Goal: Entertainment & Leisure: Consume media (video, audio)

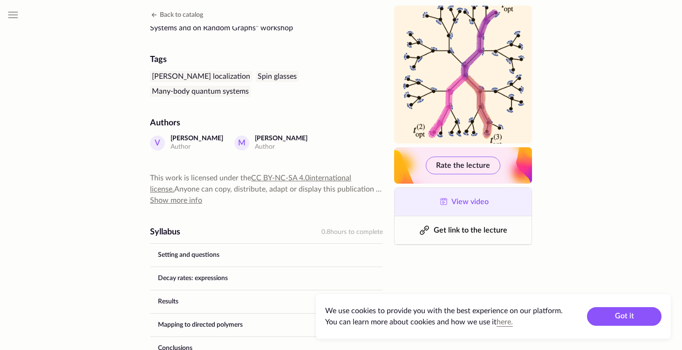
scroll to position [188, 0]
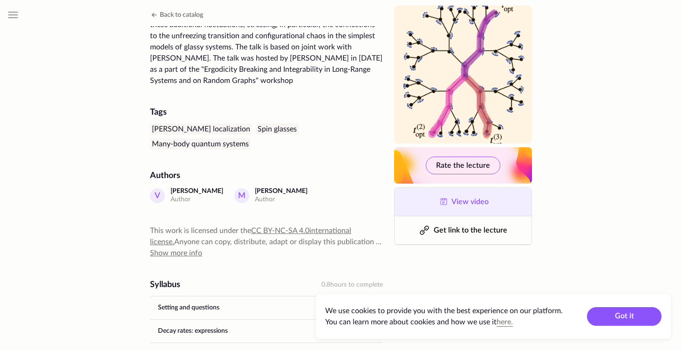
click at [454, 197] on link "View video" at bounding box center [463, 202] width 137 height 28
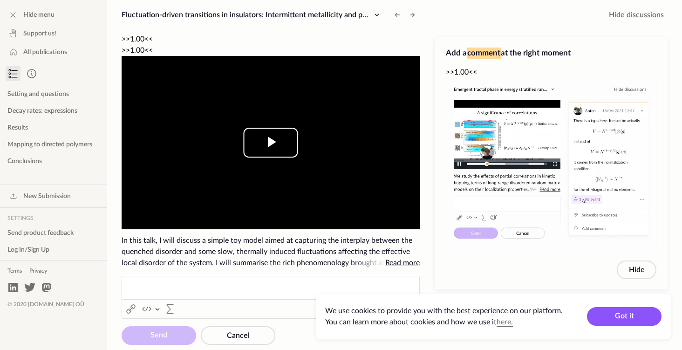
click at [271, 143] on span "Video Player" at bounding box center [271, 143] width 0 height 0
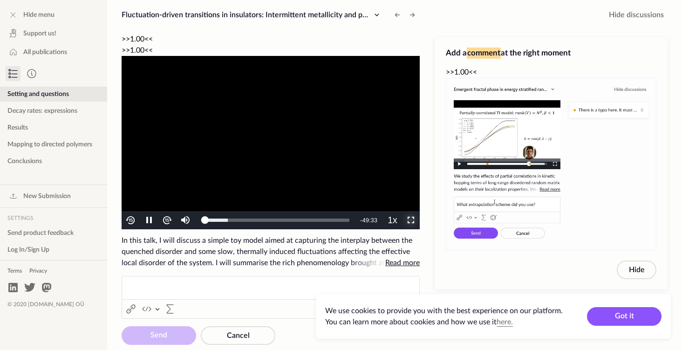
click at [411, 220] on span "Video Player" at bounding box center [411, 220] width 0 height 0
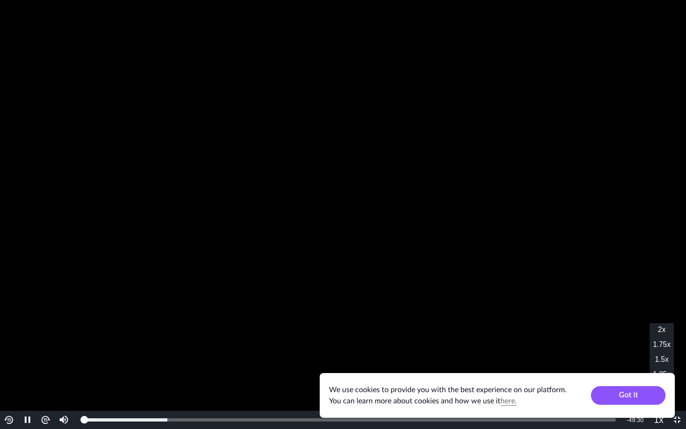
click at [657, 350] on button "Playback Rate" at bounding box center [659, 420] width 18 height 18
click at [653, 350] on button "Playback Rate" at bounding box center [659, 420] width 18 height 18
click at [655, 350] on button "Playback Rate" at bounding box center [659, 420] width 18 height 18
click at [656, 350] on li "1.5x" at bounding box center [662, 359] width 24 height 13
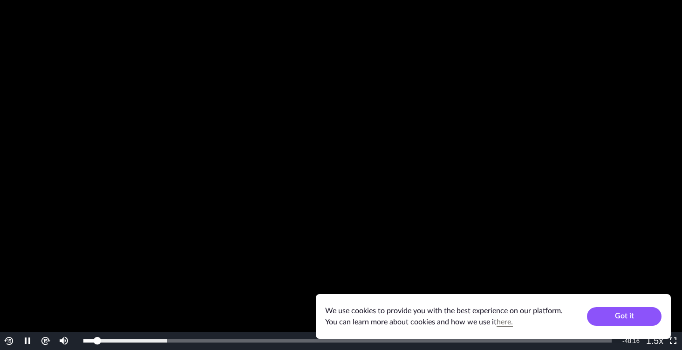
scroll to position [14, 0]
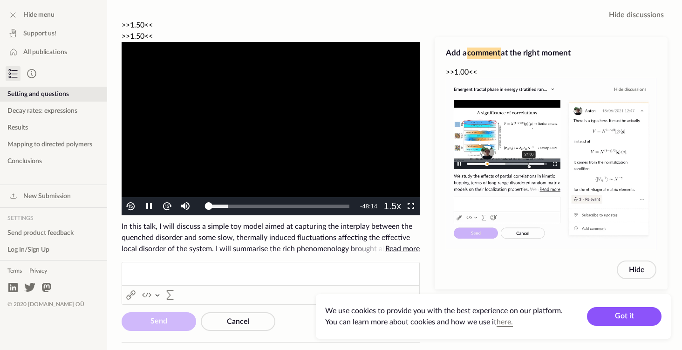
click at [215, 58] on video "To view this video please enable JavaScript, and consider upgrading to a web br…" at bounding box center [271, 128] width 298 height 173
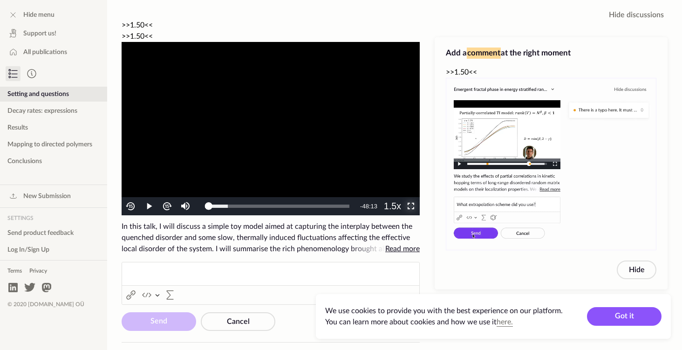
click at [411, 206] on span "Video Player" at bounding box center [411, 206] width 0 height 0
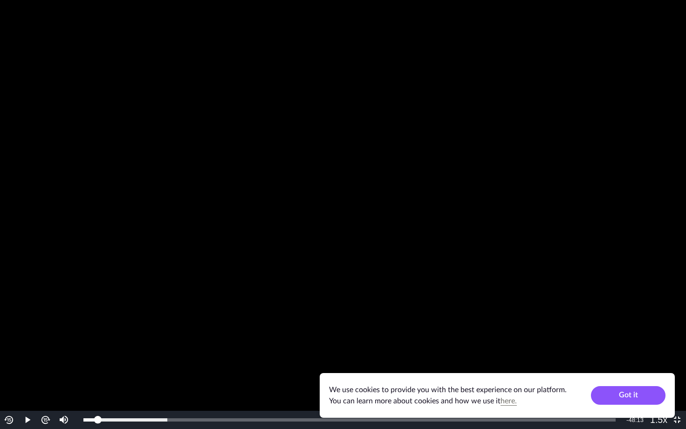
click at [363, 220] on video "To view this video please enable JavaScript, and consider upgrading to a web br…" at bounding box center [343, 214] width 686 height 429
click at [497, 268] on video "To view this video please enable JavaScript, and consider upgrading to a web br…" at bounding box center [343, 214] width 686 height 429
click at [492, 265] on video "To view this video please enable JavaScript, and consider upgrading to a web br…" at bounding box center [343, 214] width 686 height 429
click at [655, 350] on span "1.25x" at bounding box center [662, 374] width 18 height 8
click at [377, 147] on video "To view this video please enable JavaScript, and consider upgrading to a web br…" at bounding box center [343, 214] width 686 height 429
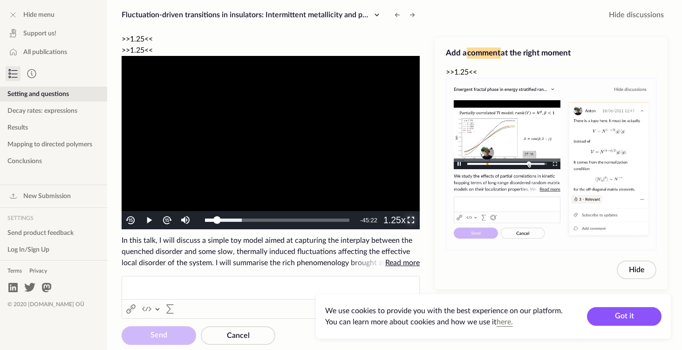
click at [411, 220] on span "Video Player" at bounding box center [411, 220] width 0 height 0
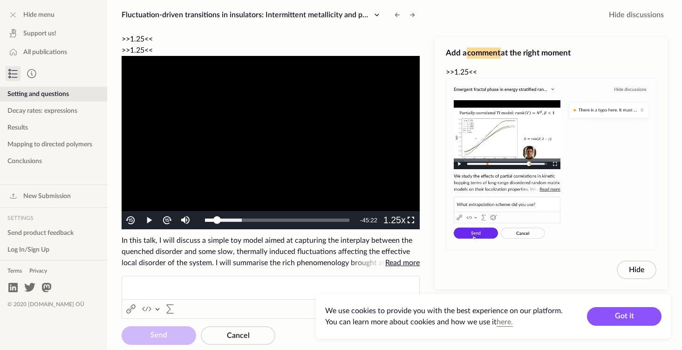
click at [296, 112] on video "To view this video please enable JavaScript, and consider upgrading to a web br…" at bounding box center [271, 142] width 298 height 173
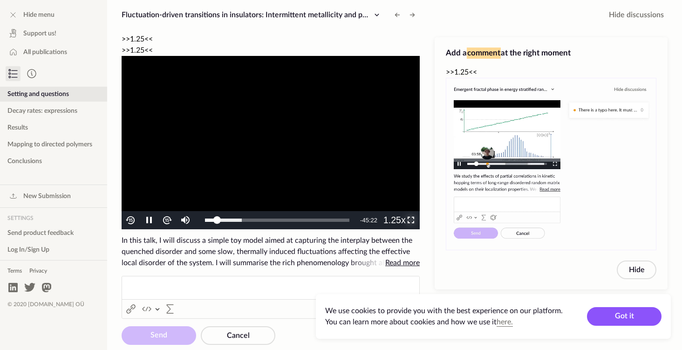
click at [411, 220] on span "Video Player" at bounding box center [411, 220] width 0 height 0
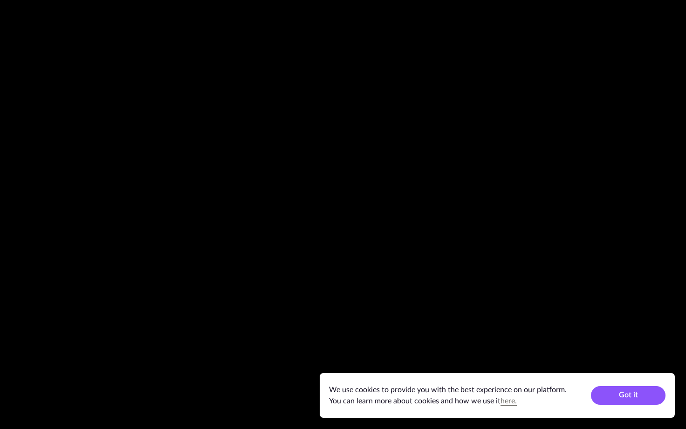
click at [408, 255] on video "To view this video please enable JavaScript, and consider upgrading to a web br…" at bounding box center [343, 214] width 686 height 429
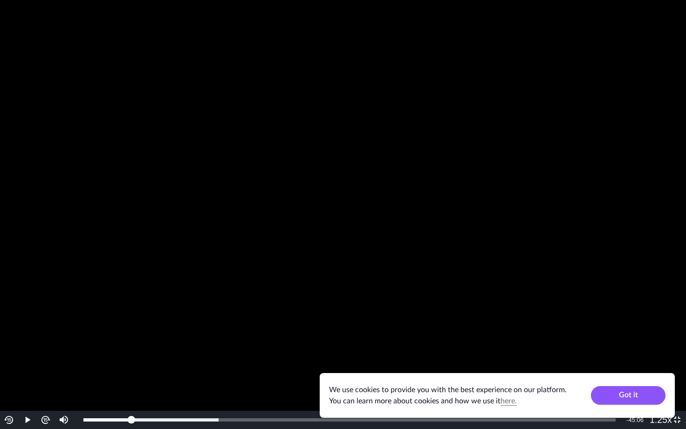
click at [408, 255] on video "To view this video please enable JavaScript, and consider upgrading to a web br…" at bounding box center [343, 214] width 686 height 429
click at [572, 303] on video "To view this video please enable JavaScript, and consider upgrading to a web br…" at bounding box center [343, 214] width 686 height 429
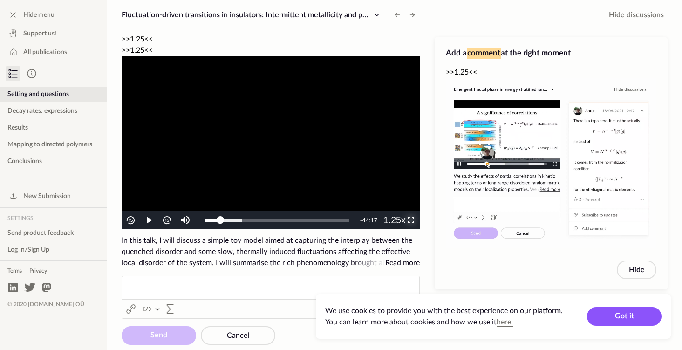
click at [411, 220] on span "Video Player" at bounding box center [411, 220] width 0 height 0
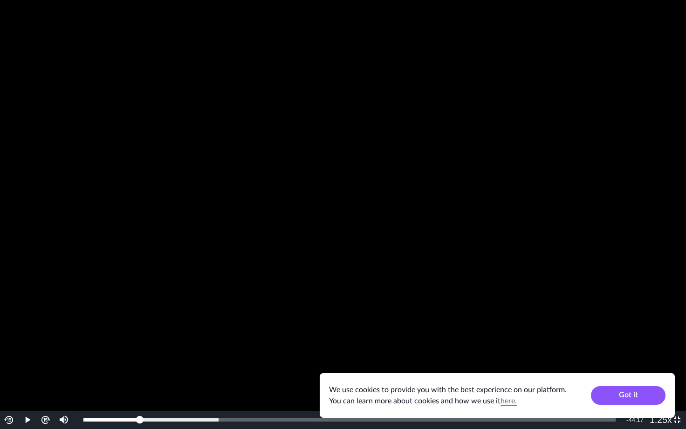
click at [589, 346] on video "To view this video please enable JavaScript, and consider upgrading to a web br…" at bounding box center [343, 214] width 686 height 429
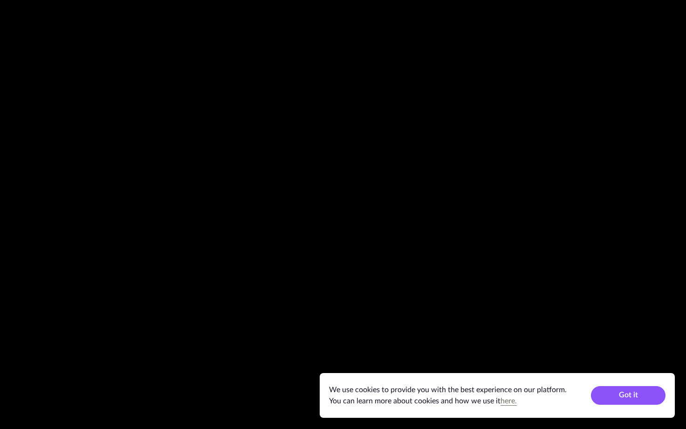
click at [562, 350] on video "To view this video please enable JavaScript, and consider upgrading to a web br…" at bounding box center [343, 214] width 686 height 429
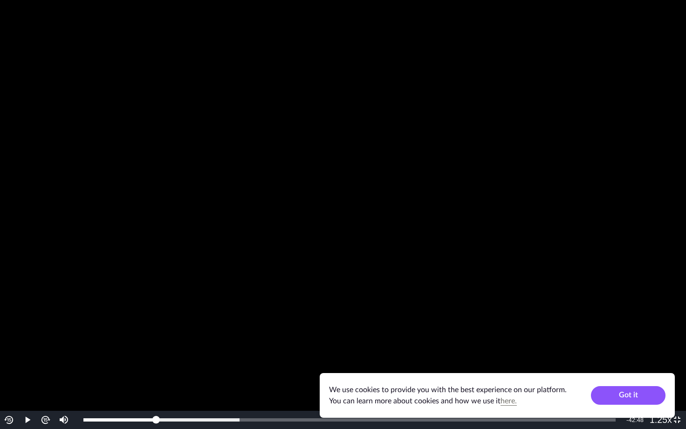
click at [562, 350] on video "To view this video please enable JavaScript, and consider upgrading to a web br…" at bounding box center [343, 214] width 686 height 429
click at [660, 350] on span "1x" at bounding box center [661, 389] width 7 height 8
click at [622, 350] on video "To view this video please enable JavaScript, and consider upgrading to a web br…" at bounding box center [343, 214] width 686 height 429
click at [618, 346] on video "To view this video please enable JavaScript, and consider upgrading to a web br…" at bounding box center [343, 214] width 686 height 429
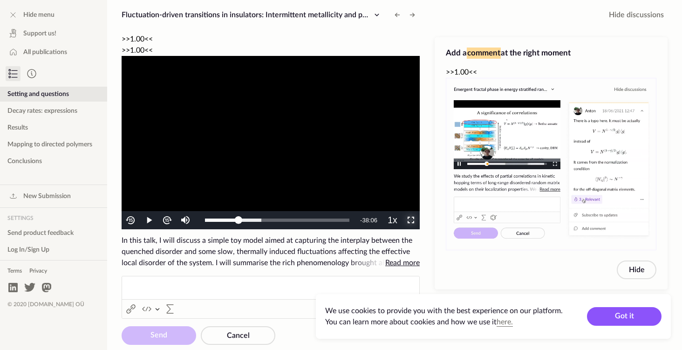
click at [411, 220] on span "Video Player" at bounding box center [411, 220] width 0 height 0
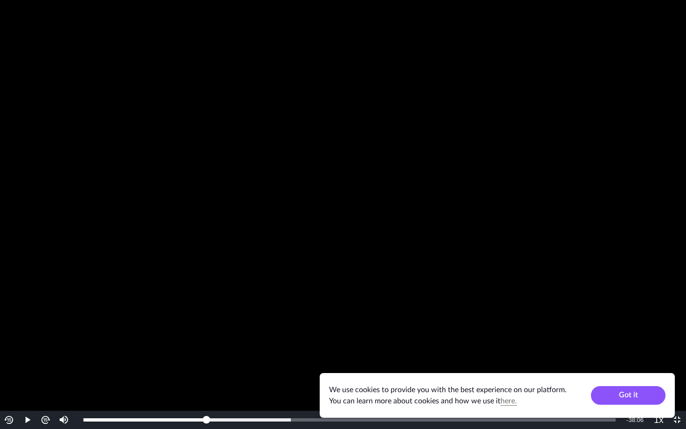
click at [581, 338] on video "To view this video please enable JavaScript, and consider upgrading to a web br…" at bounding box center [343, 214] width 686 height 429
click at [682, 301] on video "To view this video please enable JavaScript, and consider upgrading to a web br…" at bounding box center [343, 214] width 686 height 429
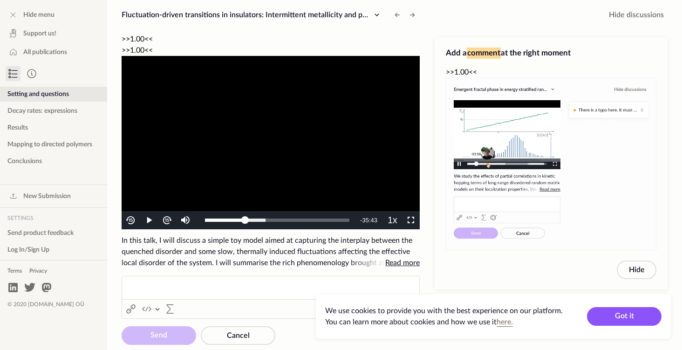
click at [251, 151] on video "To view this video please enable JavaScript, and consider upgrading to a web br…" at bounding box center [271, 142] width 298 height 173
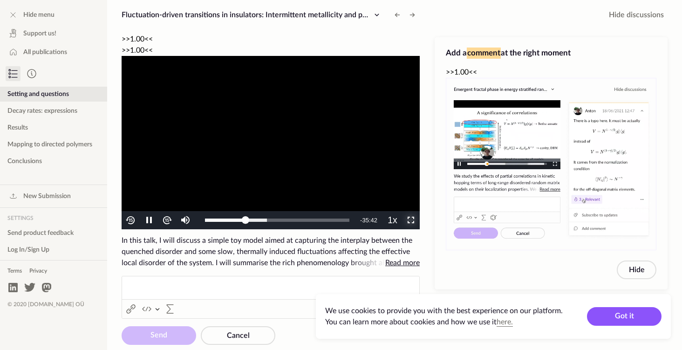
drag, startPoint x: 415, startPoint y: 197, endPoint x: 415, endPoint y: 254, distance: 56.4
click at [411, 220] on span "Video Player" at bounding box center [411, 220] width 0 height 0
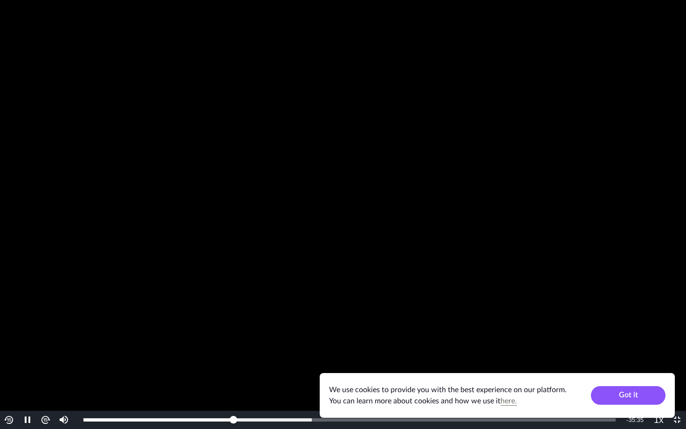
click at [330, 165] on video "To view this video please enable JavaScript, and consider upgrading to a web br…" at bounding box center [343, 214] width 686 height 429
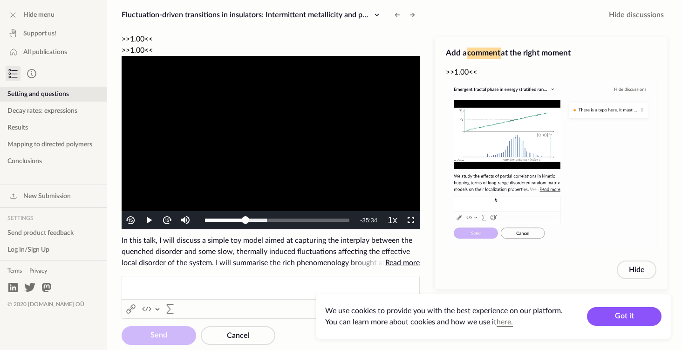
click at [322, 96] on video "To view this video please enable JavaScript, and consider upgrading to a web br…" at bounding box center [271, 142] width 298 height 173
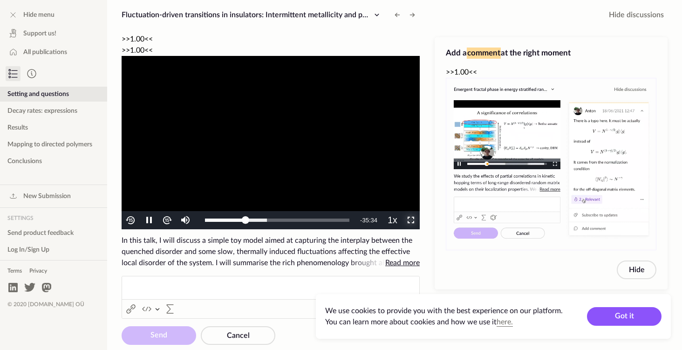
click at [411, 220] on span "Video Player" at bounding box center [411, 220] width 0 height 0
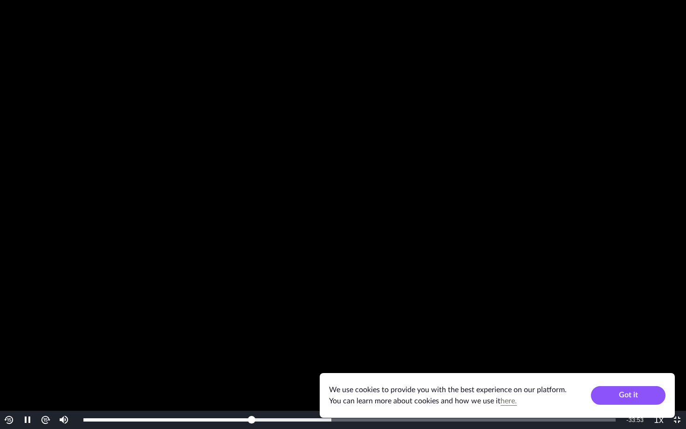
click at [631, 247] on video "To view this video please enable JavaScript, and consider upgrading to a web br…" at bounding box center [343, 214] width 686 height 429
click at [483, 222] on video "To view this video please enable JavaScript, and consider upgrading to a web br…" at bounding box center [343, 214] width 686 height 429
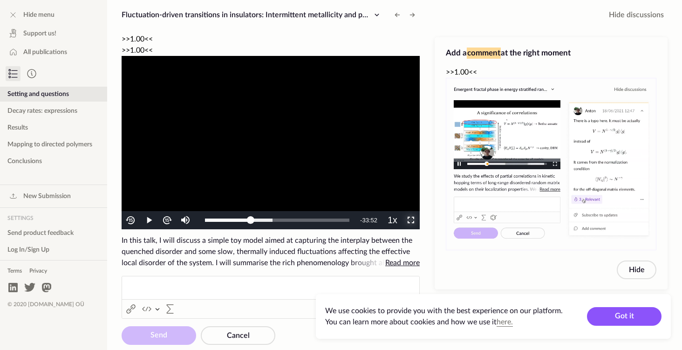
click at [411, 220] on span "Video Player" at bounding box center [411, 220] width 0 height 0
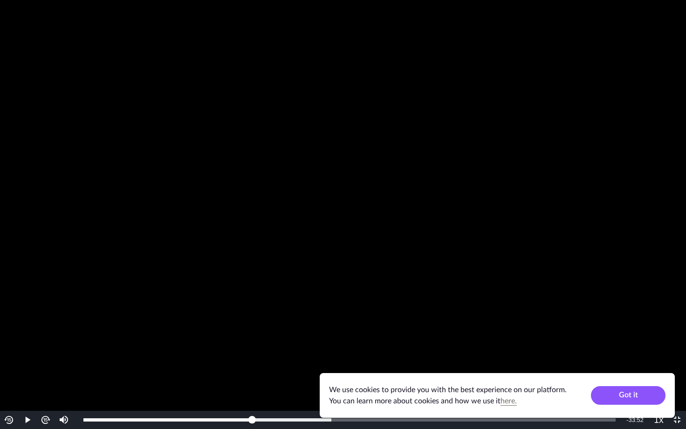
click at [413, 254] on video "To view this video please enable JavaScript, and consider upgrading to a web br…" at bounding box center [343, 214] width 686 height 429
click at [565, 323] on video "To view this video please enable JavaScript, and consider upgrading to a web br…" at bounding box center [343, 214] width 686 height 429
click at [518, 266] on video "To view this video please enable JavaScript, and consider upgrading to a web br…" at bounding box center [343, 214] width 686 height 429
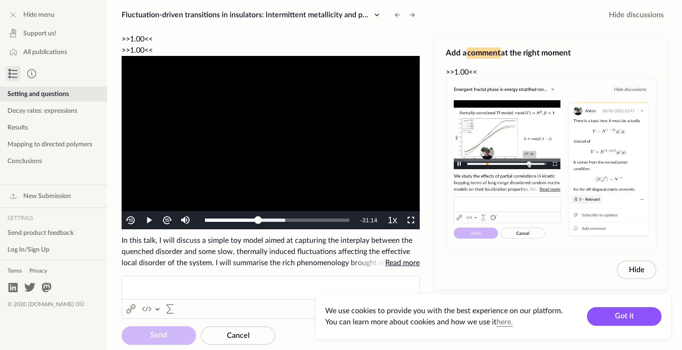
click at [255, 131] on video "To view this video please enable JavaScript, and consider upgrading to a web br…" at bounding box center [271, 142] width 298 height 173
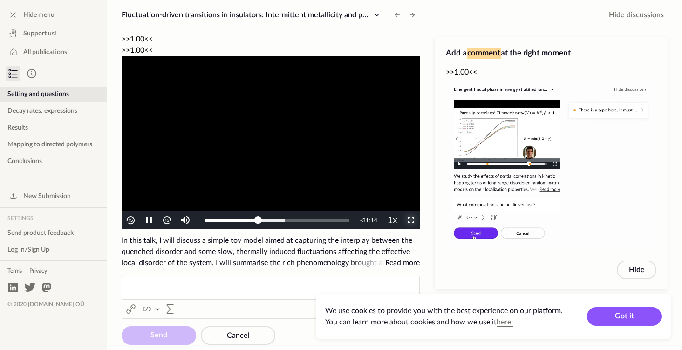
click at [411, 220] on span "Video Player" at bounding box center [411, 220] width 0 height 0
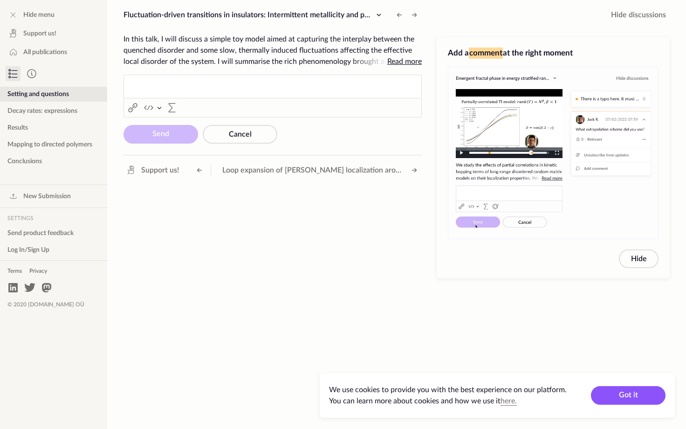
click at [404, 15] on button "Non-Fullscreen" at bounding box center [413, 24] width 18 height 18
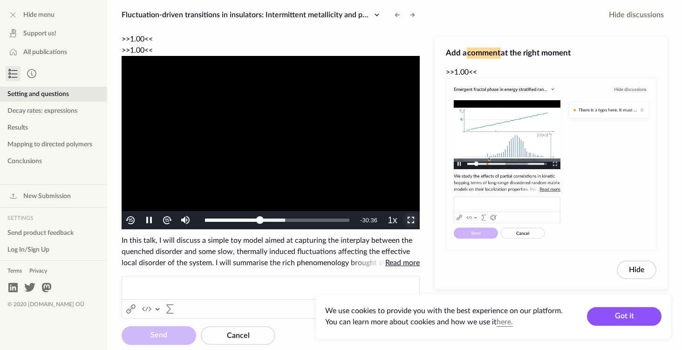
click at [411, 220] on span "Video Player" at bounding box center [411, 220] width 0 height 0
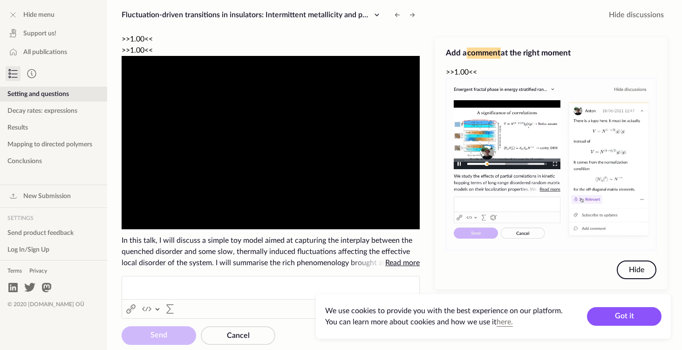
click at [634, 261] on button "Hide" at bounding box center [637, 270] width 40 height 19
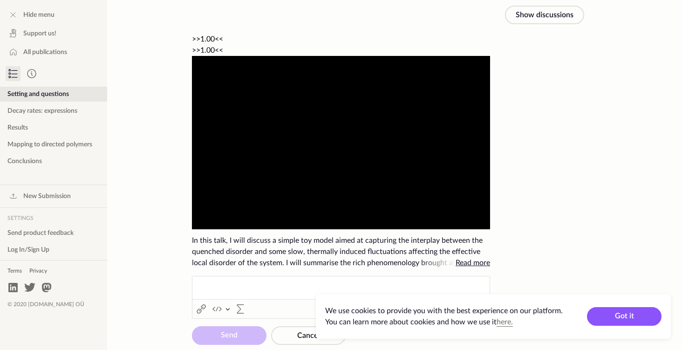
scroll to position [14, 0]
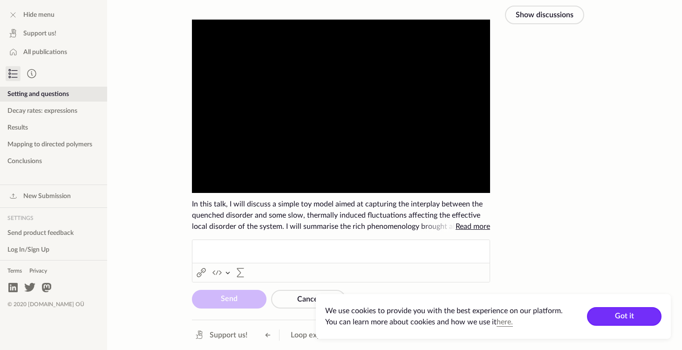
click at [623, 311] on button "Got it" at bounding box center [624, 316] width 75 height 19
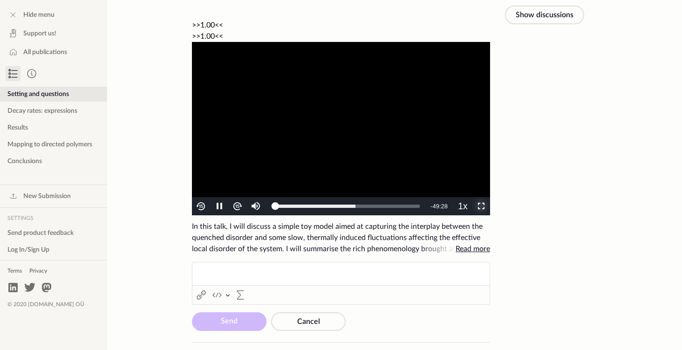
click at [482, 206] on span "Video Player" at bounding box center [482, 206] width 0 height 0
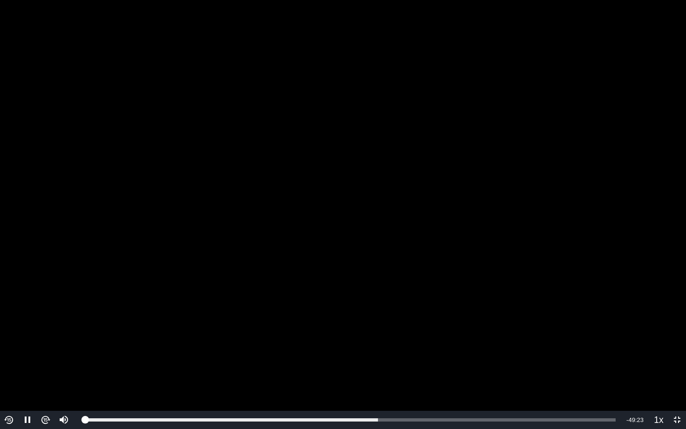
click at [212, 350] on video "To view this video please enable JavaScript, and consider upgrading to a web br…" at bounding box center [343, 214] width 686 height 429
click at [375, 350] on div "27:07" at bounding box center [375, 419] width 0 height 3
click at [323, 350] on div "Loaded : 65.94% 22:24 27:07" at bounding box center [350, 420] width 542 height 18
click at [293, 350] on div "Loaded : 68.65% 19:34 22:21" at bounding box center [350, 420] width 542 height 18
click at [269, 350] on video "To view this video please enable JavaScript, and consider upgrading to a web br…" at bounding box center [343, 214] width 686 height 429
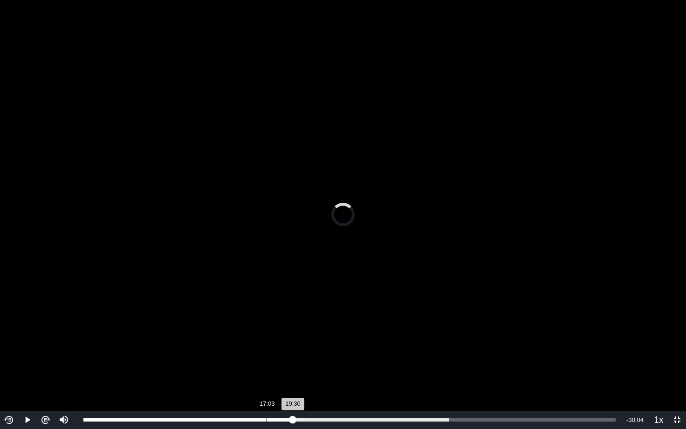
click at [267, 350] on div "Loaded : 68.65% 17:03 19:30" at bounding box center [350, 420] width 542 height 18
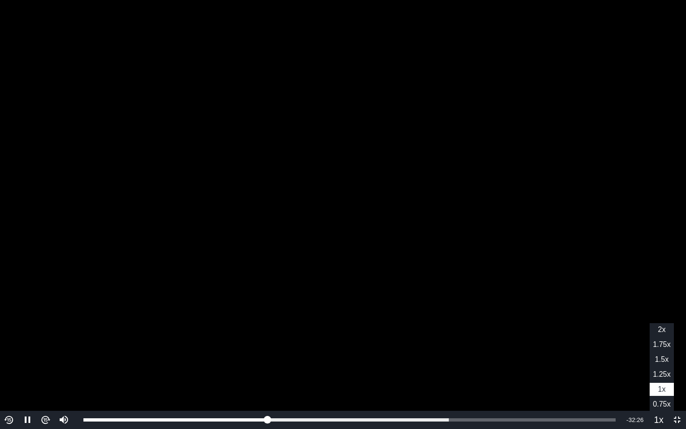
click at [659, 350] on li "1.25x" at bounding box center [662, 374] width 24 height 13
click at [276, 350] on div "17:58" at bounding box center [276, 419] width 0 height 3
click at [284, 350] on div "18:40" at bounding box center [284, 419] width 0 height 3
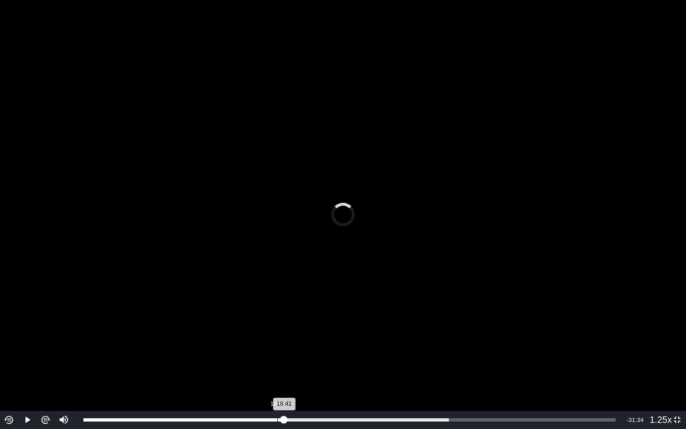
click at [277, 350] on div "18:41" at bounding box center [183, 419] width 201 height 3
click at [530, 268] on video "To view this video please enable JavaScript, and consider upgrading to a web br…" at bounding box center [343, 214] width 686 height 429
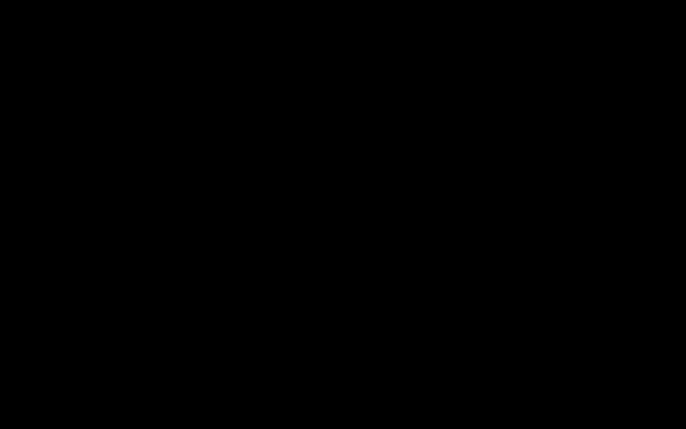
click at [530, 268] on video "To view this video please enable JavaScript, and consider upgrading to a web br…" at bounding box center [343, 214] width 686 height 429
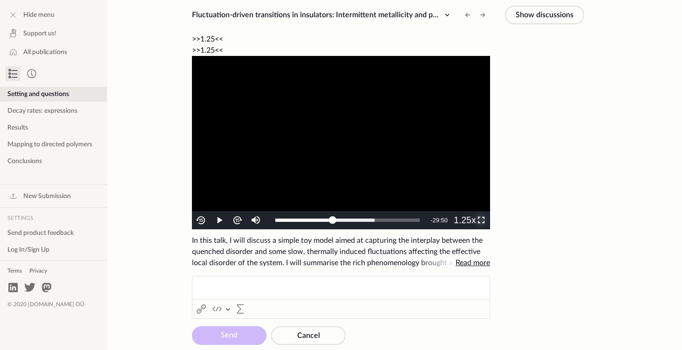
click at [482, 220] on span "Video Player" at bounding box center [482, 220] width 0 height 0
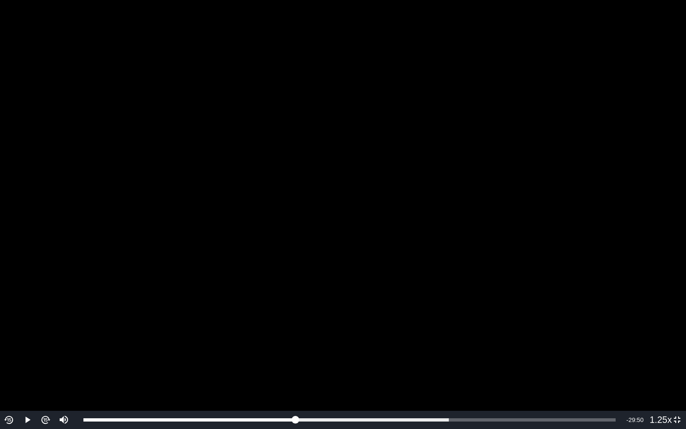
click at [373, 223] on video "To view this video please enable JavaScript, and consider upgrading to a web br…" at bounding box center [343, 214] width 686 height 429
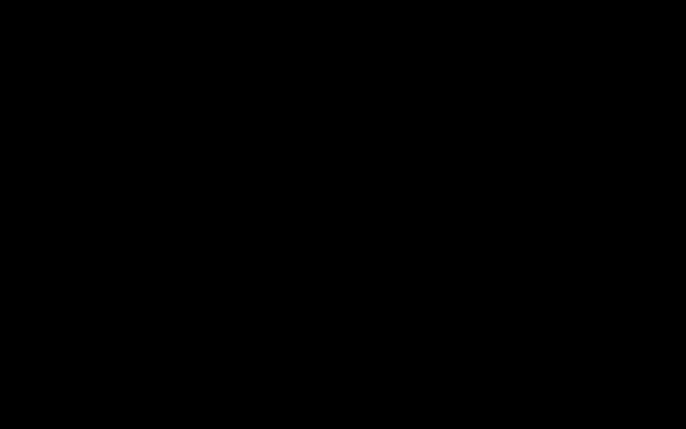
click at [546, 313] on video "To view this video please enable JavaScript, and consider upgrading to a web br…" at bounding box center [343, 214] width 686 height 429
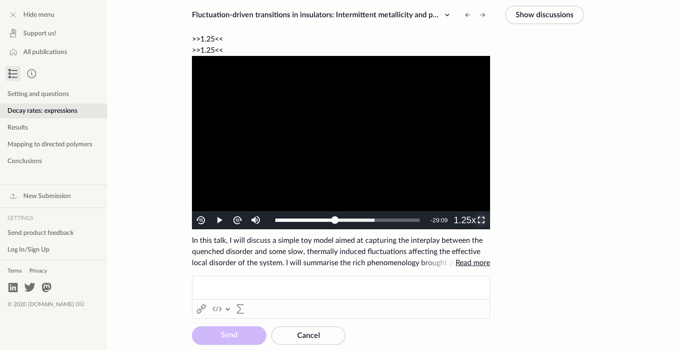
click at [482, 220] on span "Video Player" at bounding box center [482, 220] width 0 height 0
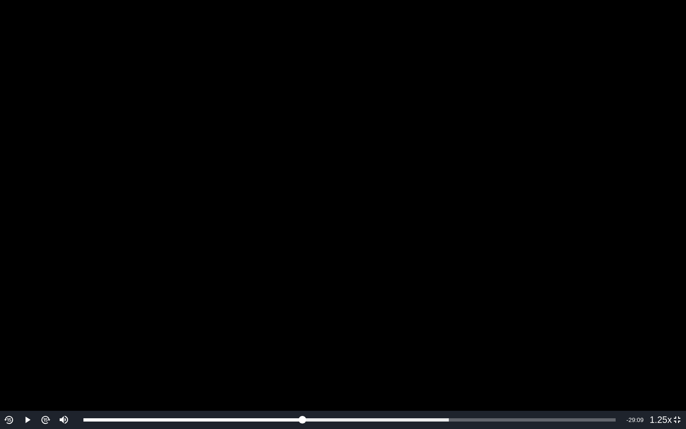
click at [490, 275] on video "To view this video please enable JavaScript, and consider upgrading to a web br…" at bounding box center [343, 214] width 686 height 429
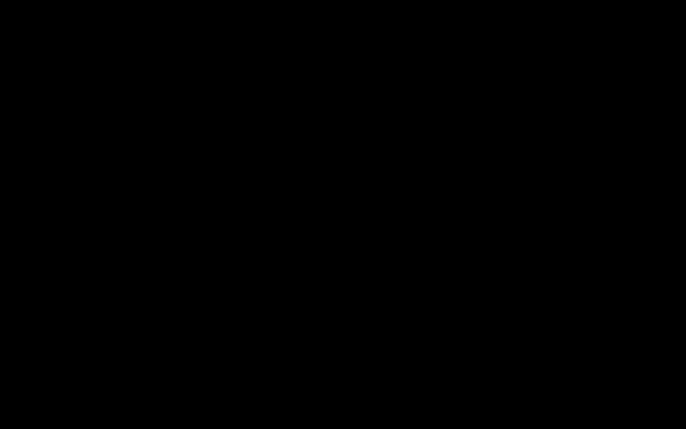
click at [490, 275] on video "To view this video please enable JavaScript, and consider upgrading to a web br…" at bounding box center [343, 214] width 686 height 429
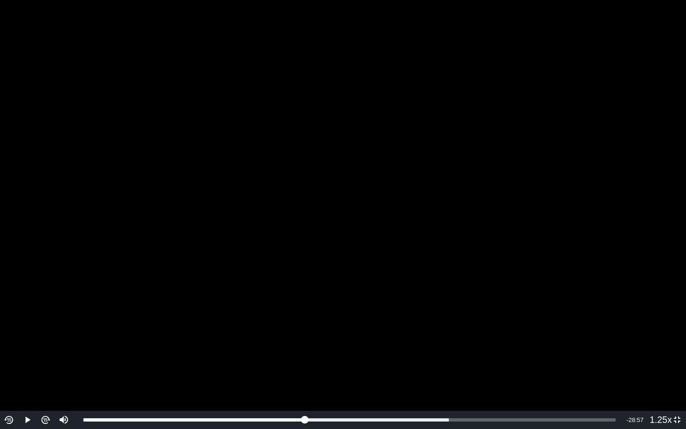
click at [511, 304] on video "To view this video please enable JavaScript, and consider upgrading to a web br…" at bounding box center [343, 214] width 686 height 429
click at [500, 267] on video "To view this video please enable JavaScript, and consider upgrading to a web br…" at bounding box center [343, 214] width 686 height 429
click at [551, 296] on video "To view this video please enable JavaScript, and consider upgrading to a web br…" at bounding box center [343, 214] width 686 height 429
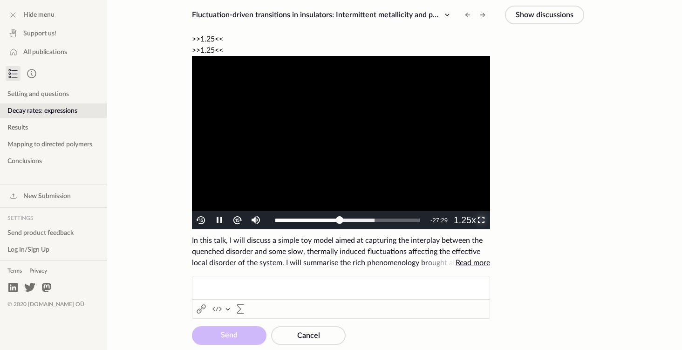
click at [482, 220] on span "Video Player" at bounding box center [482, 220] width 0 height 0
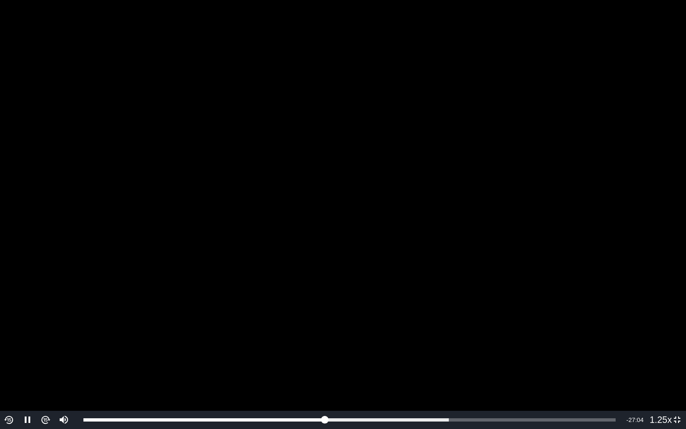
click at [483, 308] on video "To view this video please enable JavaScript, and consider upgrading to a web br…" at bounding box center [343, 214] width 686 height 429
click at [545, 310] on video "To view this video please enable JavaScript, and consider upgrading to a web br…" at bounding box center [343, 214] width 686 height 429
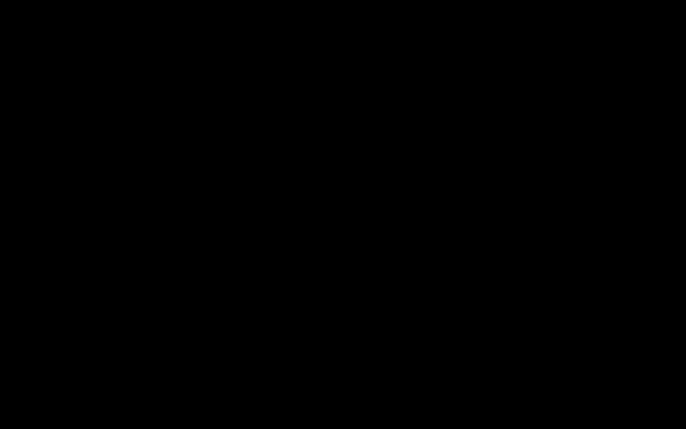
click at [545, 310] on video "To view this video please enable JavaScript, and consider upgrading to a web br…" at bounding box center [343, 214] width 686 height 429
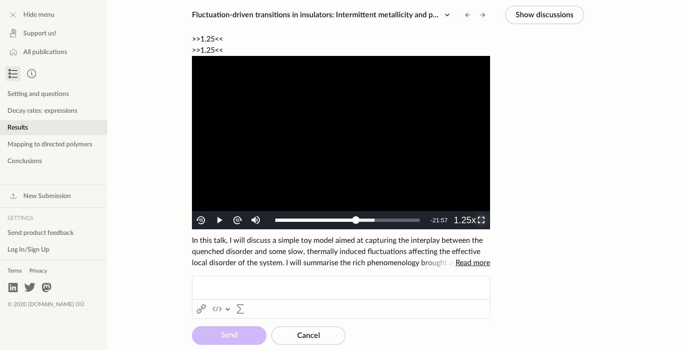
click at [482, 220] on span "Video Player" at bounding box center [482, 220] width 0 height 0
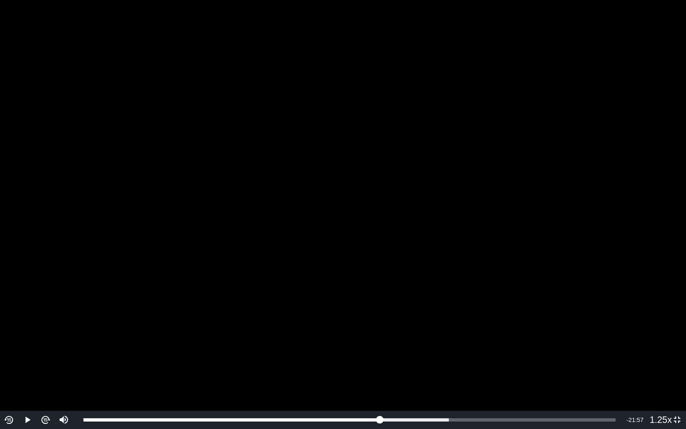
click at [476, 337] on video "To view this video please enable JavaScript, and consider upgrading to a web br…" at bounding box center [343, 214] width 686 height 429
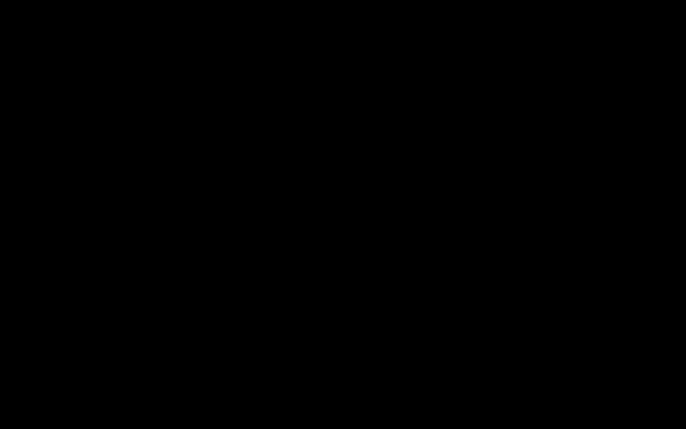
click at [548, 350] on video "To view this video please enable JavaScript, and consider upgrading to a web br…" at bounding box center [343, 214] width 686 height 429
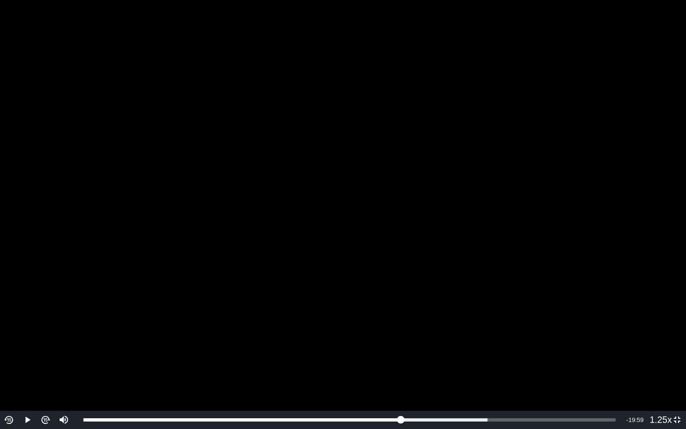
click at [603, 350] on video "To view this video please enable JavaScript, and consider upgrading to a web br…" at bounding box center [343, 214] width 686 height 429
click at [555, 258] on video "To view this video please enable JavaScript, and consider upgrading to a web br…" at bounding box center [343, 214] width 686 height 429
click at [554, 257] on video "To view this video please enable JavaScript, and consider upgrading to a web br…" at bounding box center [343, 214] width 686 height 429
click at [413, 218] on video "To view this video please enable JavaScript, and consider upgrading to a web br…" at bounding box center [343, 214] width 686 height 429
click at [398, 215] on video "To view this video please enable JavaScript, and consider upgrading to a web br…" at bounding box center [343, 214] width 686 height 429
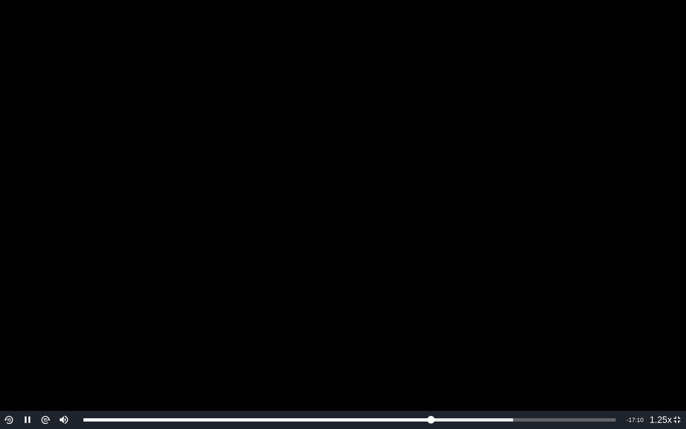
click at [461, 218] on video "To view this video please enable JavaScript, and consider upgrading to a web br…" at bounding box center [343, 214] width 686 height 429
click at [606, 330] on video "To view this video please enable JavaScript, and consider upgrading to a web br…" at bounding box center [343, 214] width 686 height 429
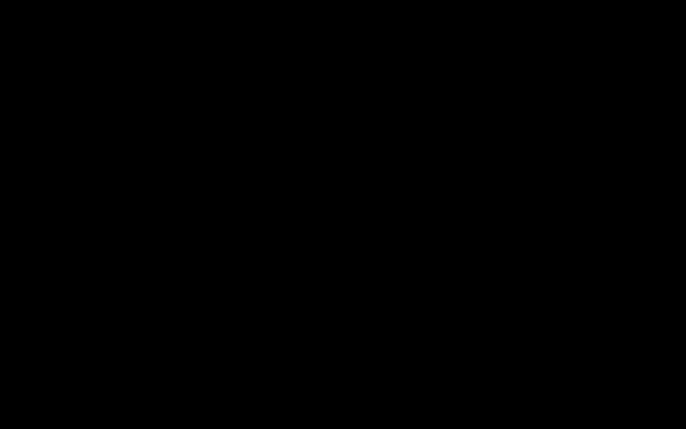
click at [606, 330] on video "To view this video please enable JavaScript, and consider upgrading to a web br…" at bounding box center [343, 214] width 686 height 429
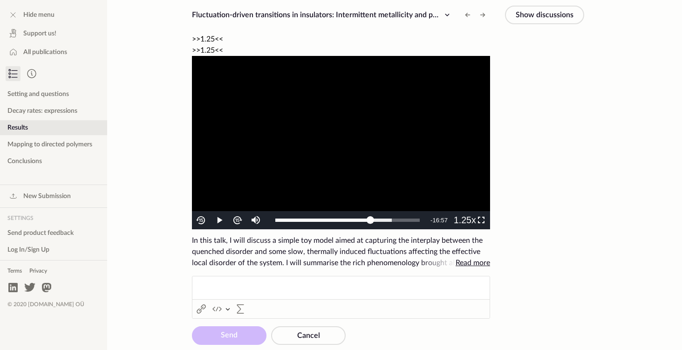
click at [338, 148] on video "To view this video please enable JavaScript, and consider upgrading to a web br…" at bounding box center [341, 142] width 298 height 173
click at [482, 220] on span "Video Player" at bounding box center [482, 220] width 0 height 0
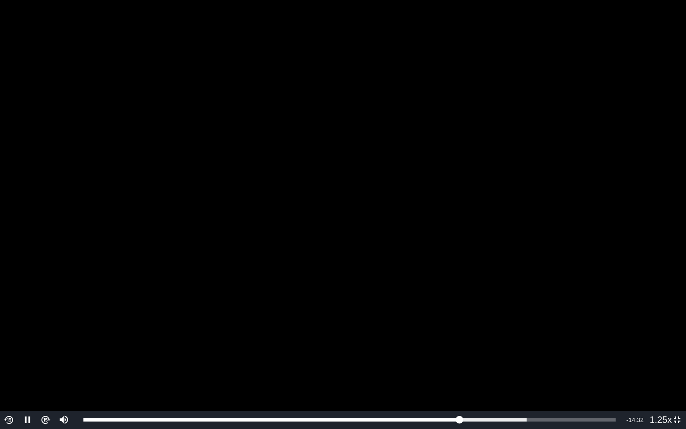
click at [667, 330] on video "To view this video please enable JavaScript, and consider upgrading to a web br…" at bounding box center [343, 214] width 686 height 429
click at [567, 312] on video "To view this video please enable JavaScript, and consider upgrading to a web br…" at bounding box center [343, 214] width 686 height 429
click at [432, 230] on video "To view this video please enable JavaScript, and consider upgrading to a web br…" at bounding box center [343, 214] width 686 height 429
click at [536, 247] on video "To view this video please enable JavaScript, and consider upgrading to a web br…" at bounding box center [343, 214] width 686 height 429
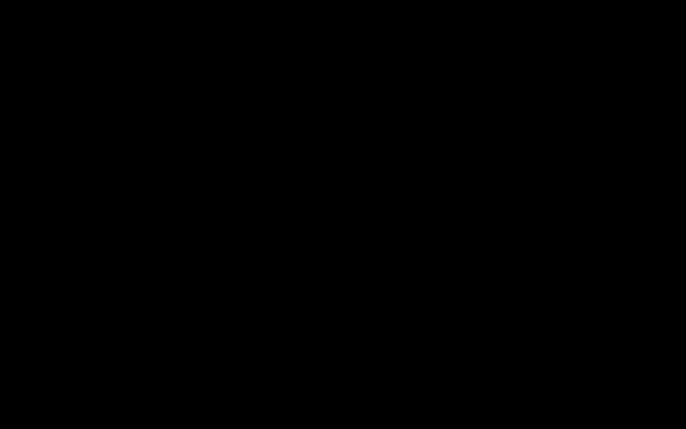
click at [536, 247] on video "To view this video please enable JavaScript, and consider upgrading to a web br…" at bounding box center [343, 214] width 686 height 429
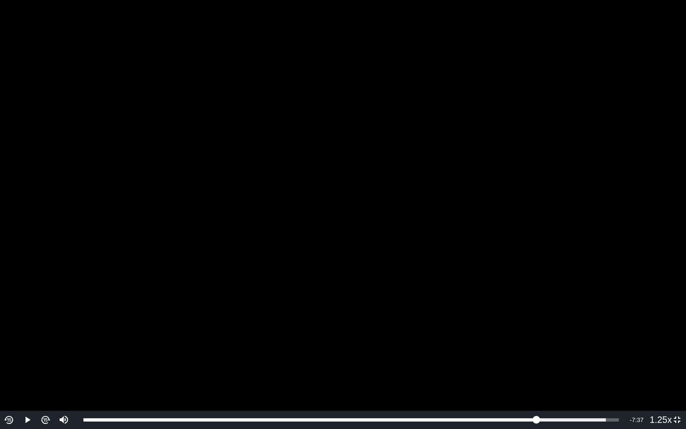
click at [665, 335] on video "To view this video please enable JavaScript, and consider upgrading to a web br…" at bounding box center [343, 214] width 686 height 429
click at [592, 335] on video "To view this video please enable JavaScript, and consider upgrading to a web br…" at bounding box center [343, 214] width 686 height 429
click at [574, 339] on video "To view this video please enable JavaScript, and consider upgrading to a web br…" at bounding box center [343, 214] width 686 height 429
click at [564, 350] on video "To view this video please enable JavaScript, and consider upgrading to a web br…" at bounding box center [343, 214] width 686 height 429
click at [580, 347] on video "To view this video please enable JavaScript, and consider upgrading to a web br…" at bounding box center [343, 214] width 686 height 429
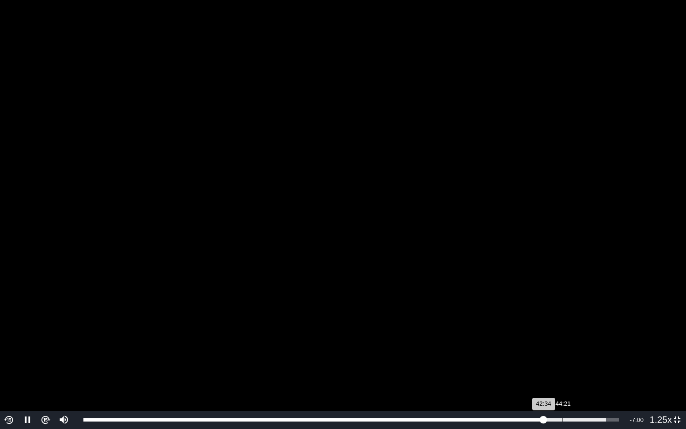
click at [563, 350] on div "Loaded : 97.57% 44:21 42:34" at bounding box center [351, 420] width 545 height 18
click at [585, 350] on div "Loaded : 97.57% 45:49 44:24" at bounding box center [351, 420] width 545 height 18
